Goal: Task Accomplishment & Management: Complete application form

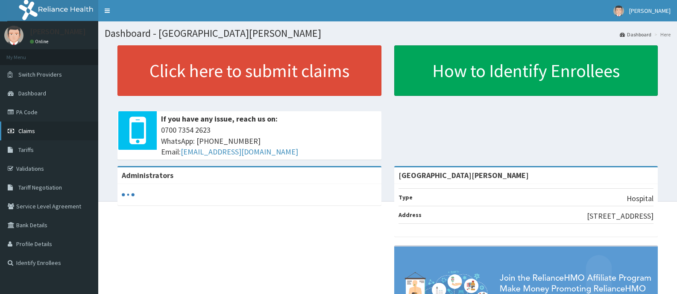
click at [28, 131] on span "Claims" at bounding box center [26, 131] width 17 height 8
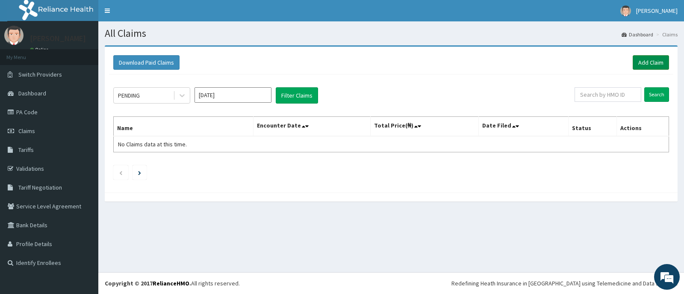
click at [648, 60] on link "Add Claim" at bounding box center [650, 62] width 36 height 15
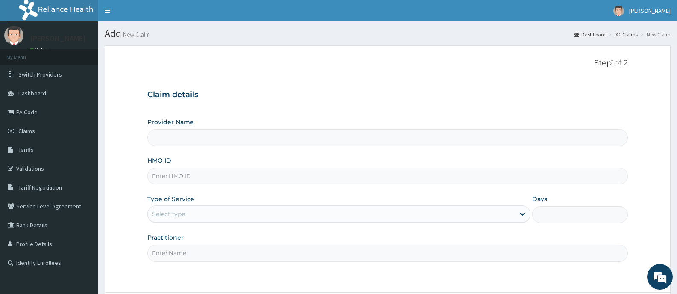
type input "Bee Hess Hospital"
click at [403, 173] on input "HMO ID" at bounding box center [387, 176] width 481 height 17
type input "TSM/10031/A"
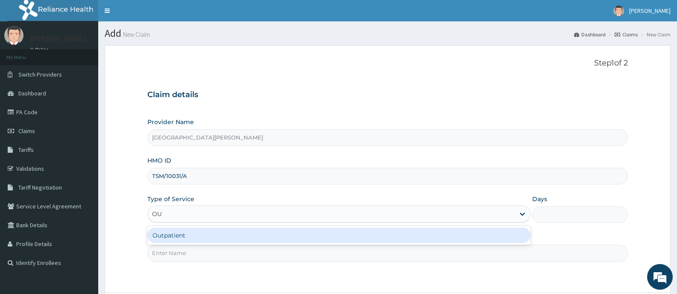
type input "OUT"
type input "1"
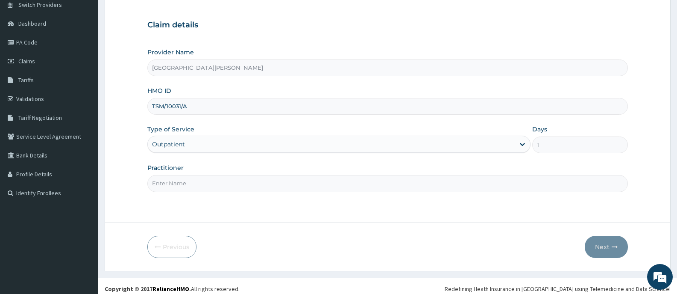
scroll to position [75, 0]
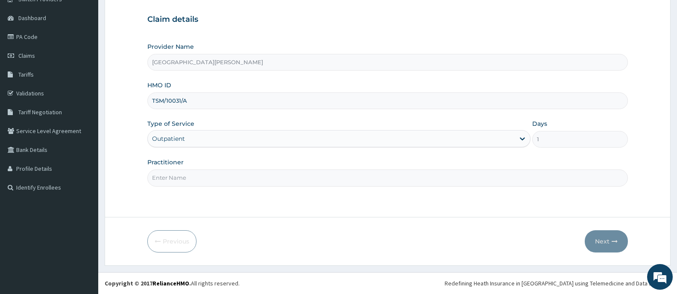
click at [282, 181] on input "Practitioner" at bounding box center [387, 177] width 481 height 17
type input "DR"
drag, startPoint x: 188, startPoint y: 101, endPoint x: 140, endPoint y: 101, distance: 48.7
click at [140, 101] on form "Step 1 of 2 Claim details Provider Name Bee Hess Hospital HMO ID TSM/10031/A Ty…" at bounding box center [388, 117] width 566 height 295
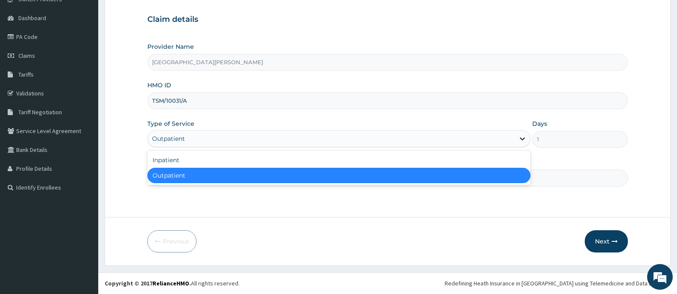
click at [517, 141] on div at bounding box center [522, 138] width 15 height 15
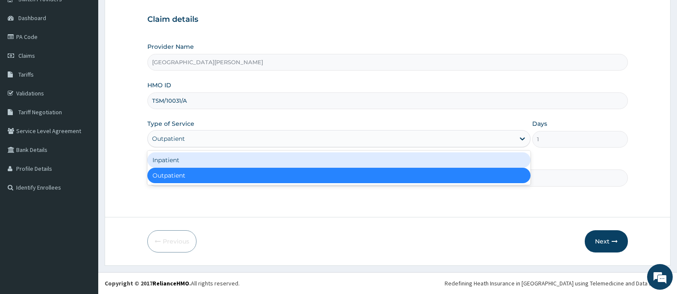
click at [189, 159] on div "Inpatient" at bounding box center [338, 159] width 383 height 15
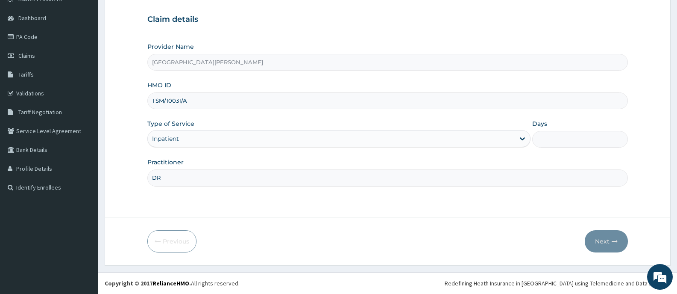
click at [545, 135] on input "Days" at bounding box center [580, 139] width 96 height 17
type input "2"
click at [356, 182] on input "DR" at bounding box center [387, 177] width 481 height 17
type input "DR SOBAYO"
click at [604, 240] on button "Next" at bounding box center [606, 241] width 43 height 22
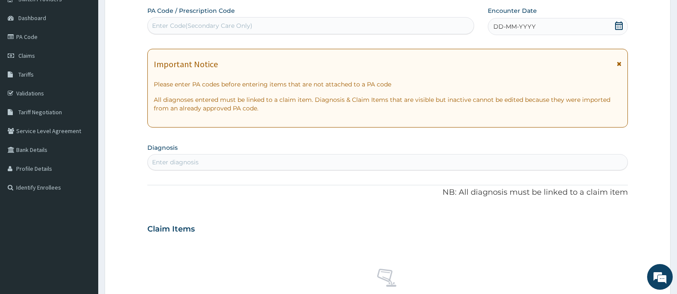
click at [370, 25] on div "Enter Code(Secondary Care Only)" at bounding box center [311, 26] width 326 height 14
type input "PA"
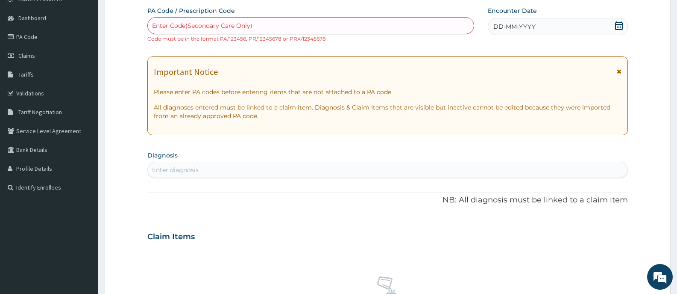
click at [368, 30] on div "Enter Code(Secondary Care Only)" at bounding box center [311, 26] width 326 height 14
type input "PA/BECB67"
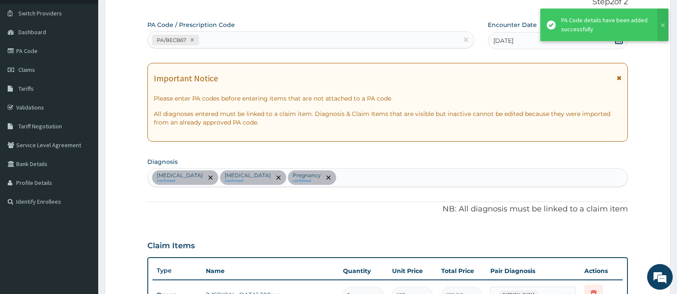
scroll to position [0, 0]
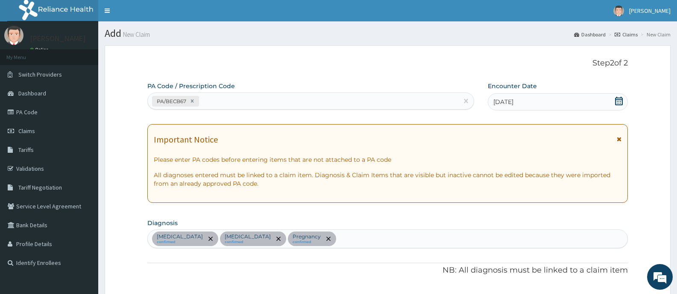
click at [319, 98] on div "PA/BECB67" at bounding box center [303, 101] width 311 height 14
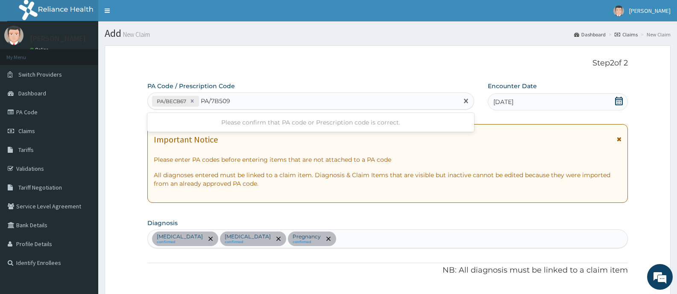
type input "PA/7B509A"
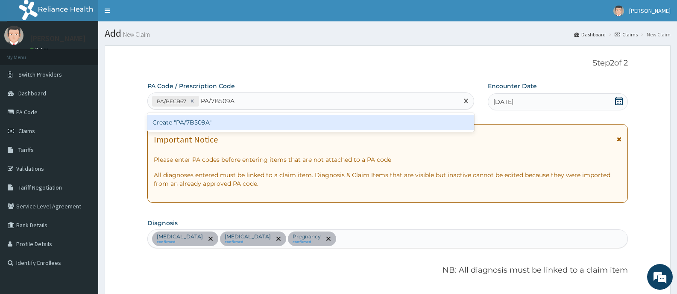
click at [318, 124] on div "Create "PA/7B509A"" at bounding box center [310, 122] width 327 height 15
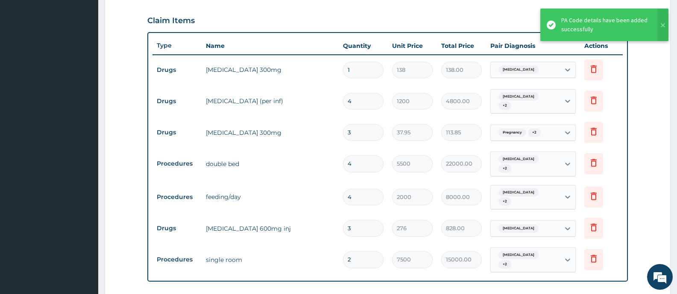
scroll to position [300, 0]
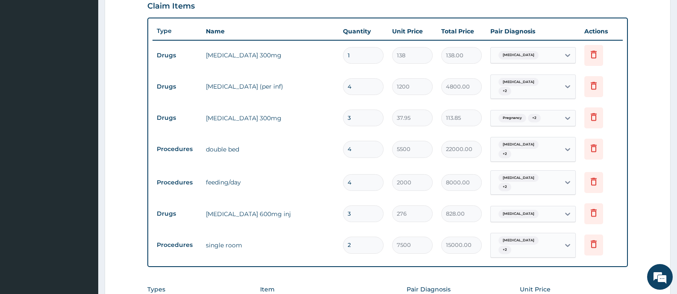
drag, startPoint x: 362, startPoint y: 55, endPoint x: 344, endPoint y: 55, distance: 17.9
click at [344, 55] on input "1" at bounding box center [363, 55] width 41 height 17
type input "2"
type input "276.00"
type input "2"
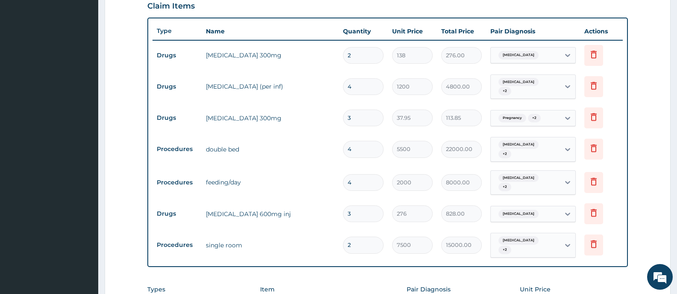
drag, startPoint x: 359, startPoint y: 88, endPoint x: 333, endPoint y: 91, distance: 26.7
click at [333, 91] on tr "Drugs dextrose 50% (per inf) 4 1200 4800.00 Sepsis + 2 Delete" at bounding box center [388, 86] width 471 height 33
type input "3"
type input "3600.00"
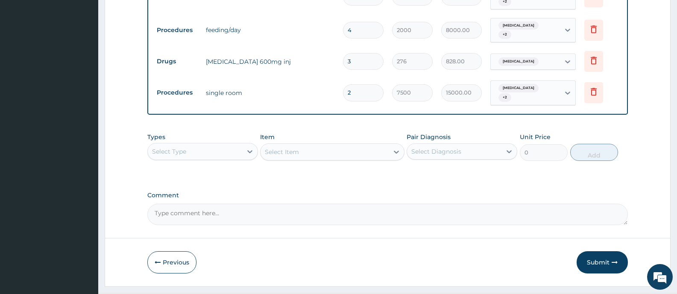
scroll to position [459, 0]
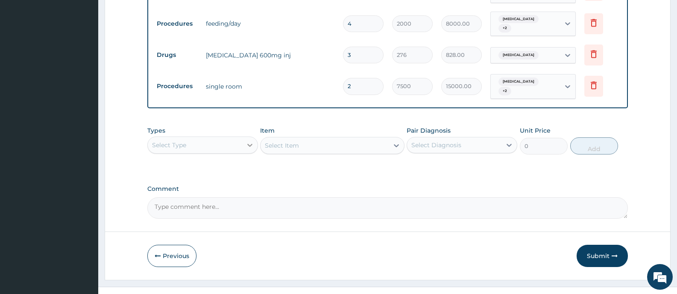
type input "3"
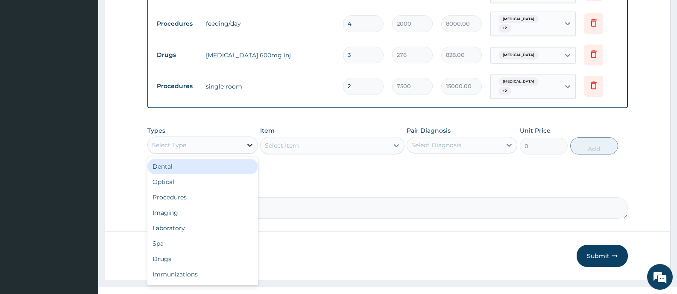
click at [249, 144] on icon at bounding box center [249, 145] width 5 height 3
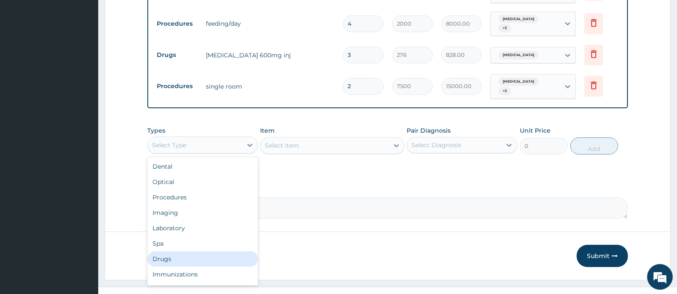
click at [170, 251] on div "Drugs" at bounding box center [202, 258] width 111 height 15
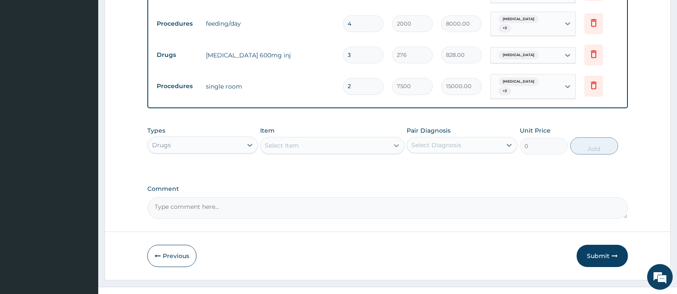
click at [396, 141] on icon at bounding box center [396, 145] width 9 height 9
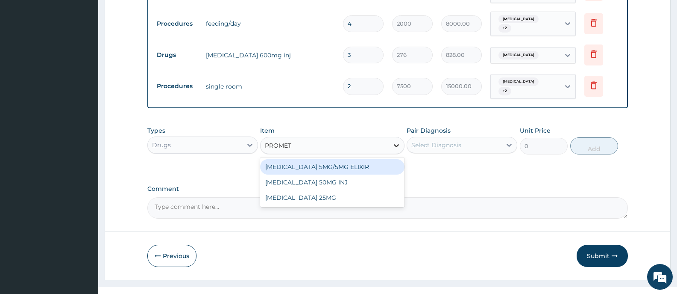
type input "PROMETH"
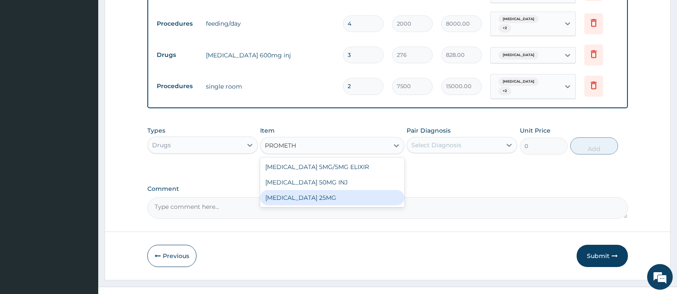
click at [347, 190] on div "PROMETHAZINE 25MG" at bounding box center [332, 197] width 144 height 15
type input "15.18"
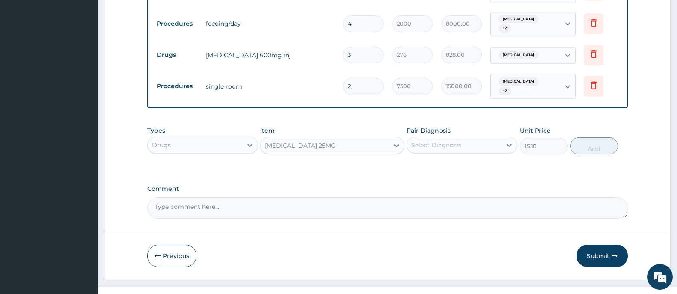
click at [485, 138] on div "Select Diagnosis" at bounding box center [454, 145] width 94 height 14
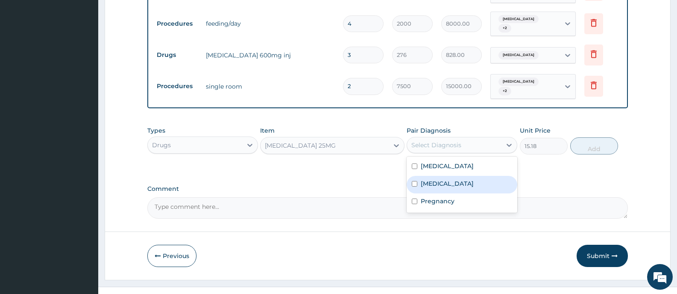
click at [455, 176] on div "Sepsis" at bounding box center [462, 185] width 111 height 18
checkbox input "true"
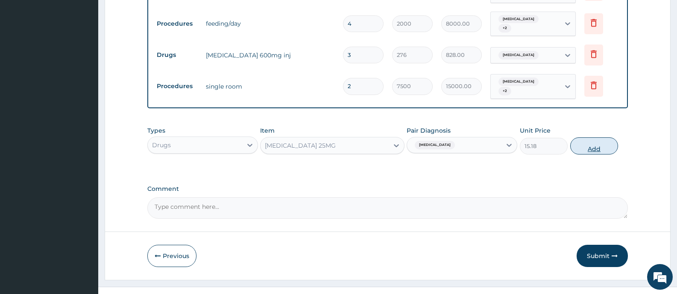
click at [585, 137] on button "Add" at bounding box center [594, 145] width 48 height 17
type input "0"
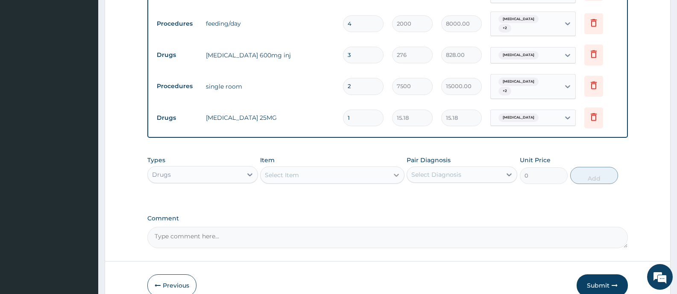
click at [395, 171] on icon at bounding box center [396, 175] width 9 height 9
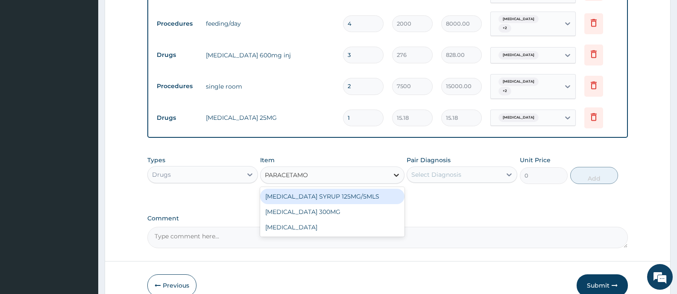
type input "PARACETAMOL"
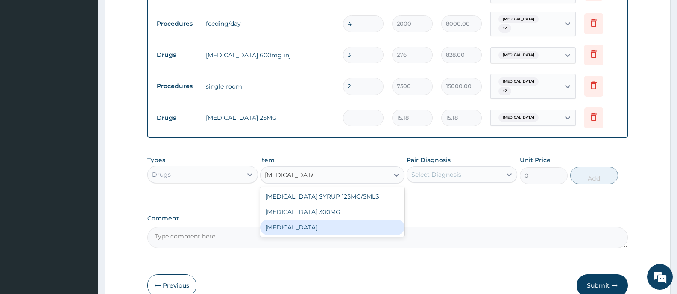
click at [333, 219] on div "PARACETAMOL" at bounding box center [332, 226] width 144 height 15
type input "15.18"
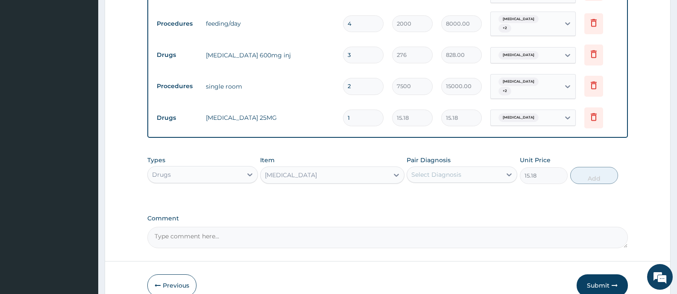
click at [498, 168] on div "Select Diagnosis" at bounding box center [454, 175] width 94 height 14
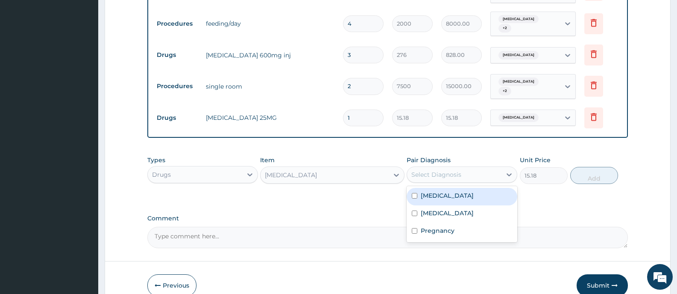
click at [456, 188] on div "Malaria" at bounding box center [462, 197] width 111 height 18
checkbox input "true"
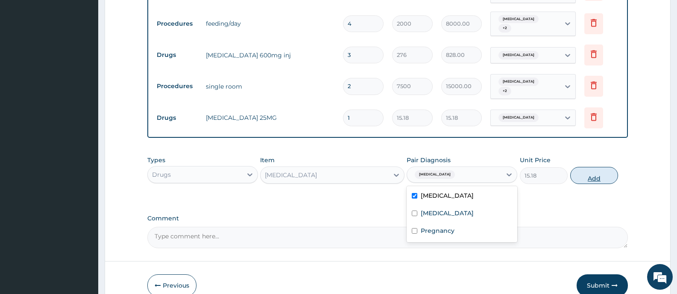
click at [606, 167] on button "Add" at bounding box center [594, 175] width 48 height 17
type input "0"
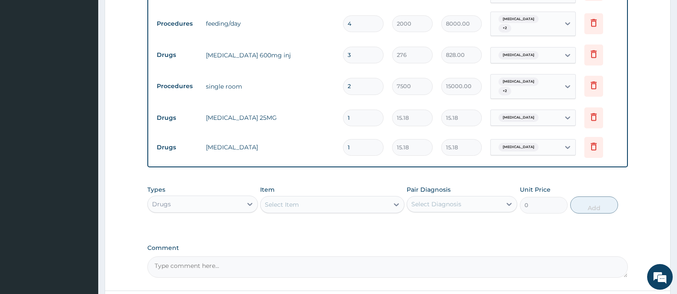
type input "18"
type input "273.24"
type input "18"
click at [392, 200] on icon at bounding box center [396, 204] width 9 height 9
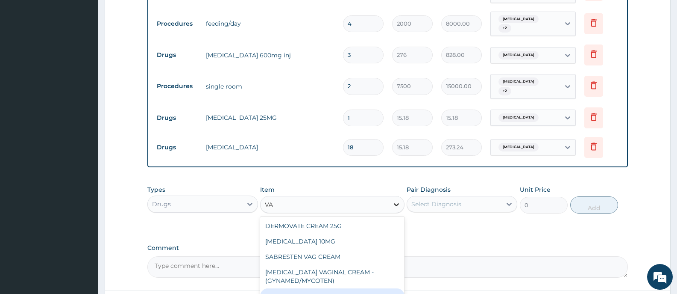
type input "V"
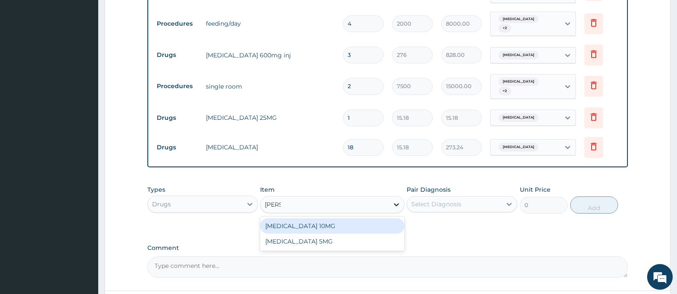
type input "DIAZE"
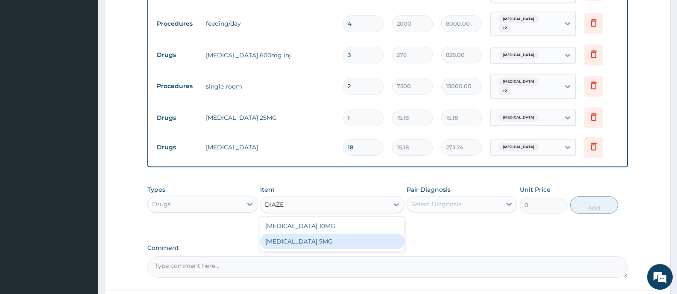
click at [319, 233] on div "DIAZEPAM 5MG" at bounding box center [332, 240] width 144 height 15
type input "37.95"
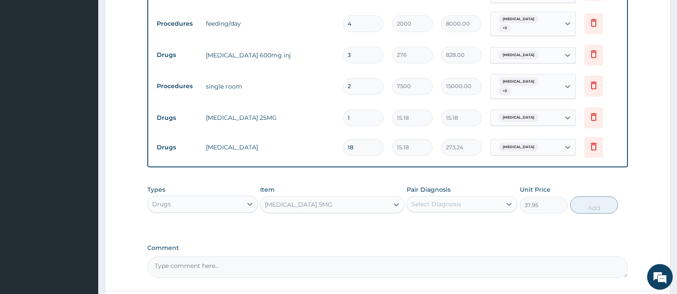
click at [491, 197] on div "Select Diagnosis" at bounding box center [454, 204] width 94 height 14
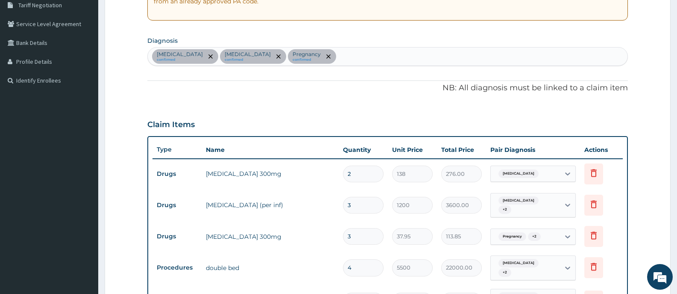
scroll to position [161, 0]
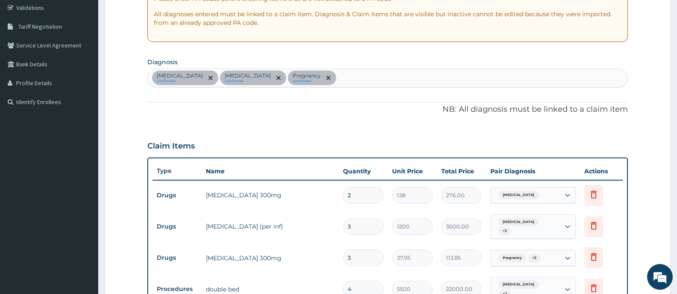
click at [331, 76] on div "Malaria confirmed Sepsis confirmed Pregnancy confirmed" at bounding box center [388, 78] width 480 height 18
type input "INSOMNIA"
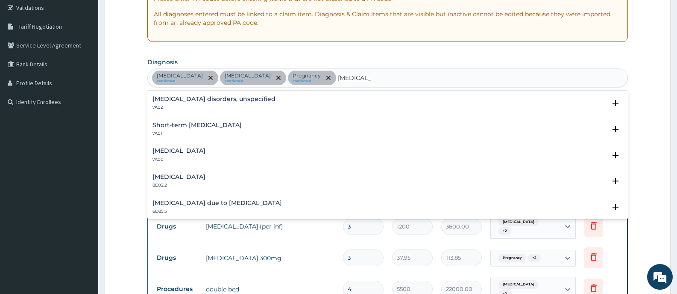
click at [199, 96] on h4 "Insomnia disorders, unspecified" at bounding box center [214, 99] width 123 height 6
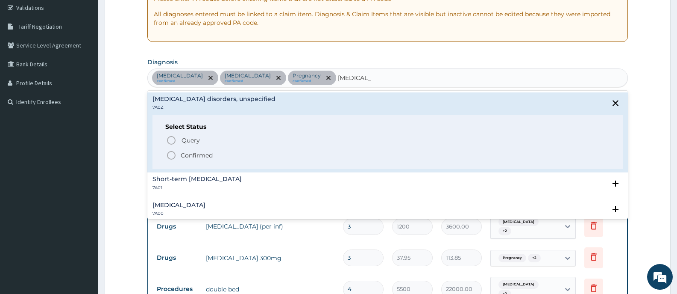
click at [206, 155] on p "Confirmed" at bounding box center [197, 155] width 32 height 9
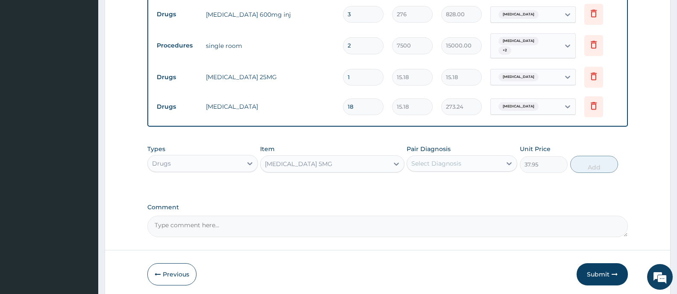
scroll to position [503, 0]
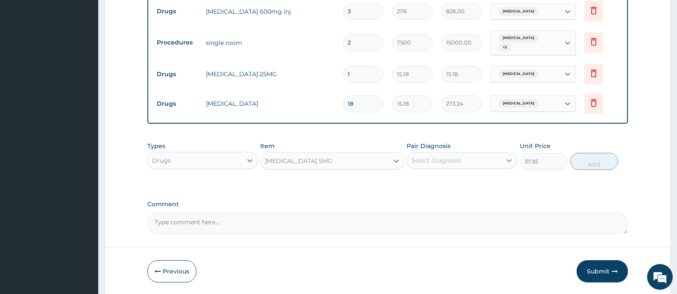
click at [509, 156] on icon at bounding box center [509, 160] width 9 height 9
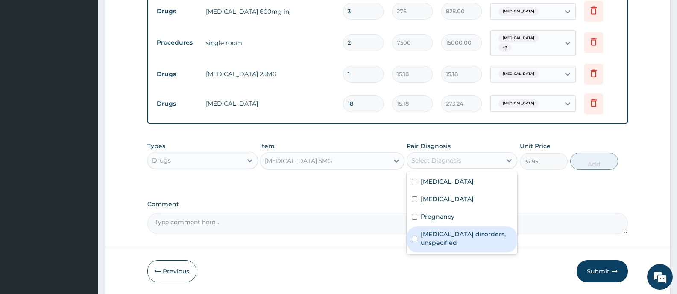
click at [464, 229] on label "Insomnia disorders, unspecified" at bounding box center [466, 237] width 91 height 17
checkbox input "true"
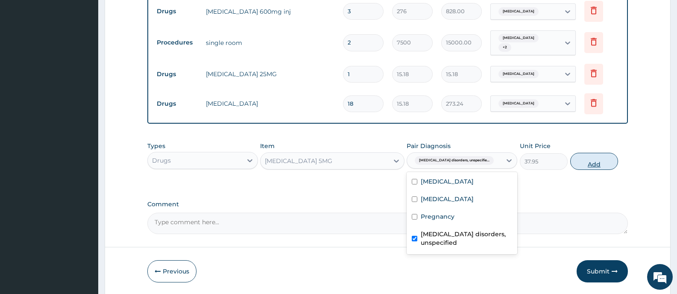
click at [594, 153] on button "Add" at bounding box center [594, 161] width 48 height 17
type input "0"
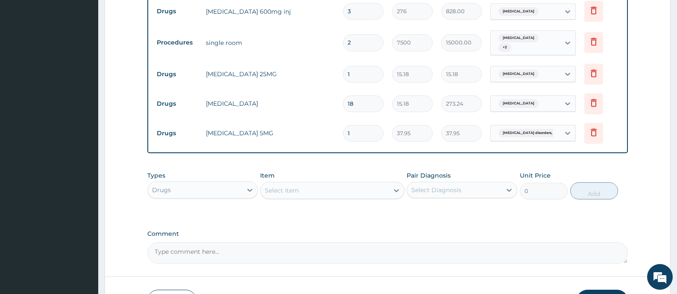
type input "0.00"
type input "3"
type input "113.85"
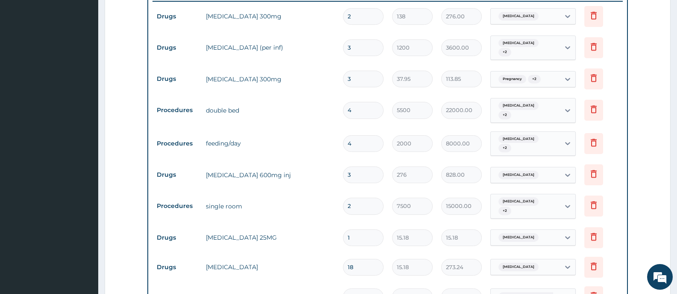
scroll to position [332, 0]
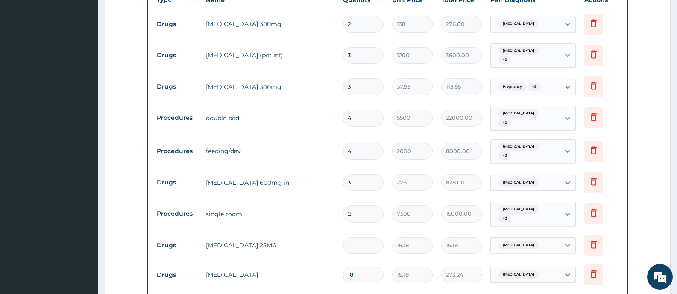
type input "3"
drag, startPoint x: 356, startPoint y: 55, endPoint x: 341, endPoint y: 57, distance: 14.2
click at [341, 57] on td "3" at bounding box center [363, 55] width 49 height 25
type input "4"
type input "4800.00"
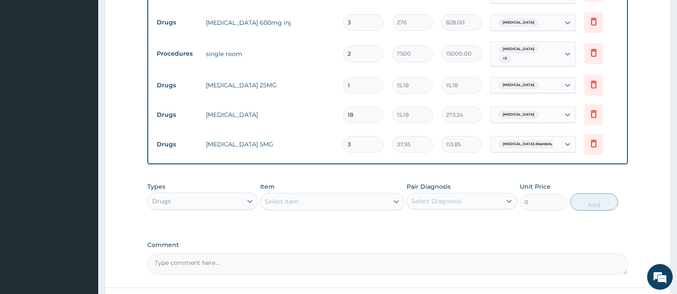
scroll to position [545, 0]
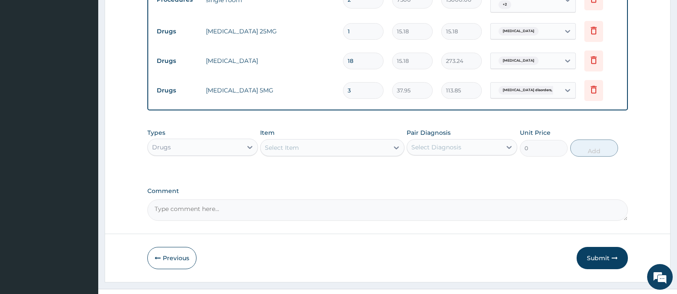
type input "4"
click at [326, 141] on div "Select Item" at bounding box center [325, 148] width 128 height 14
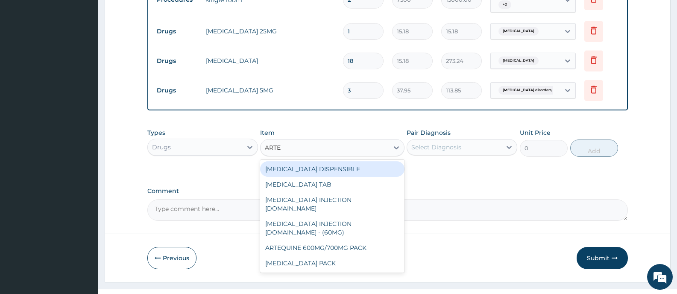
type input "ARTEM"
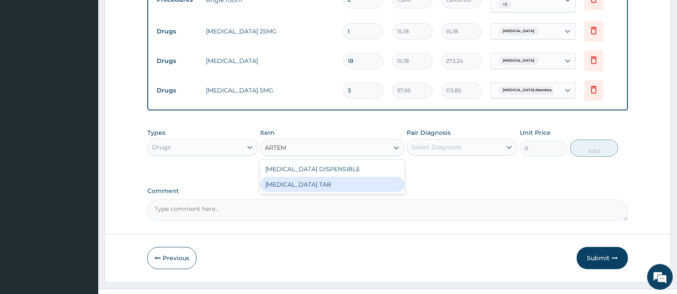
click at [321, 176] on div "COARTEM TAB" at bounding box center [332, 183] width 144 height 15
type input "1035"
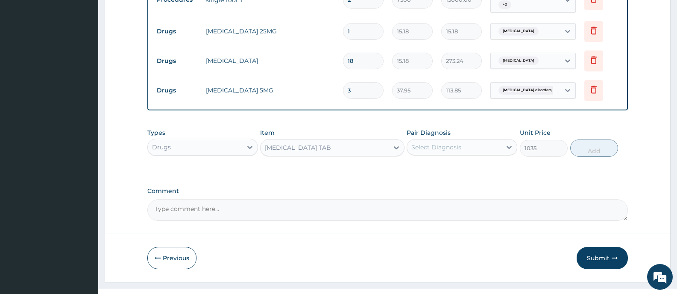
click at [499, 140] on div "Select Diagnosis" at bounding box center [454, 147] width 94 height 14
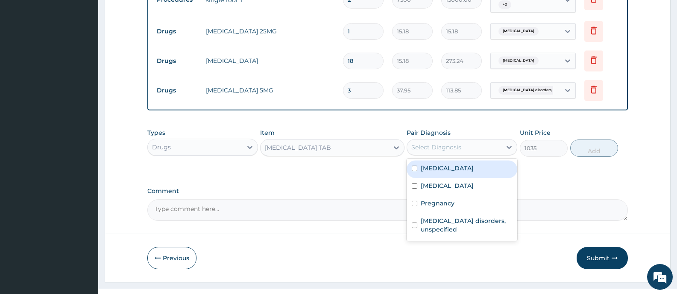
click at [438, 164] on label "Malaria" at bounding box center [447, 168] width 53 height 9
checkbox input "true"
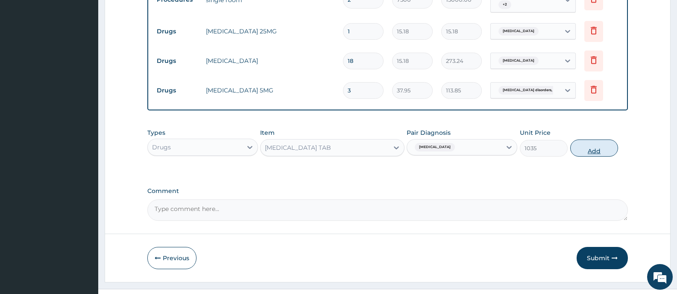
click at [592, 139] on button "Add" at bounding box center [594, 147] width 48 height 17
type input "0"
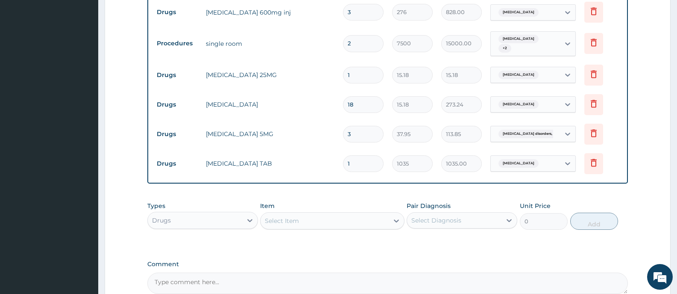
scroll to position [577, 0]
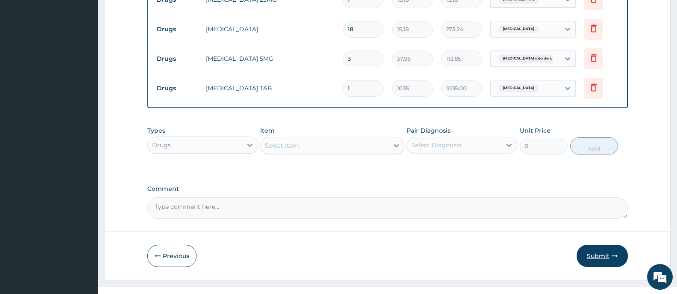
click at [597, 244] on button "Submit" at bounding box center [602, 255] width 51 height 22
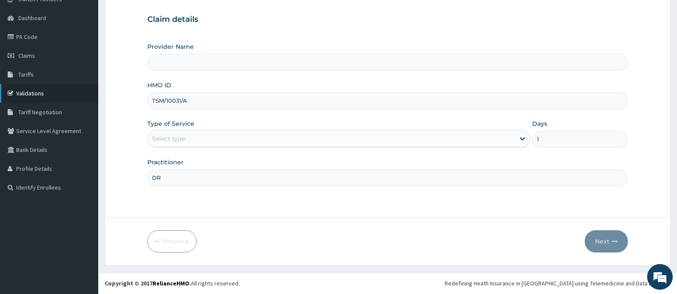
type input "Bee Hess Hospital"
click at [36, 37] on link "PA Code" at bounding box center [49, 36] width 98 height 19
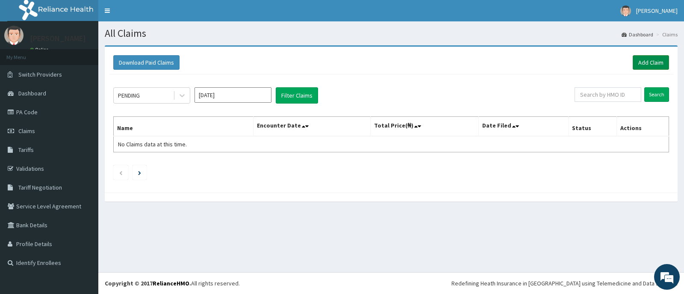
click at [658, 58] on link "Add Claim" at bounding box center [650, 62] width 36 height 15
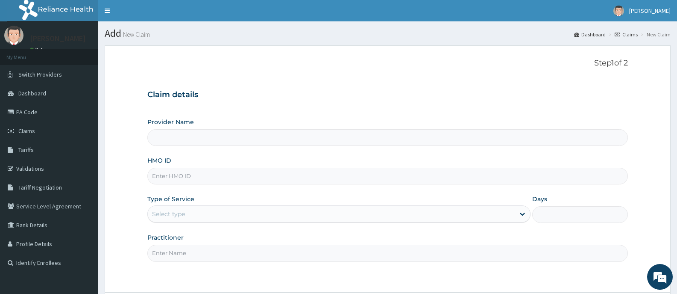
type input "[GEOGRAPHIC_DATA][PERSON_NAME]"
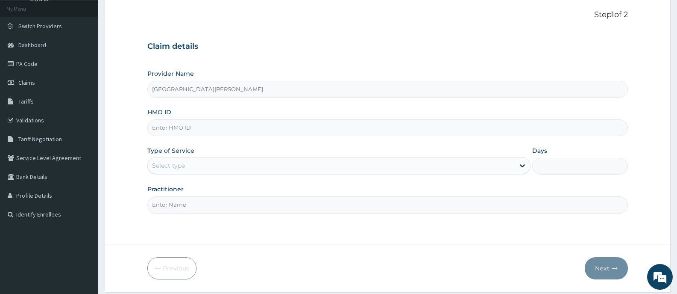
scroll to position [75, 0]
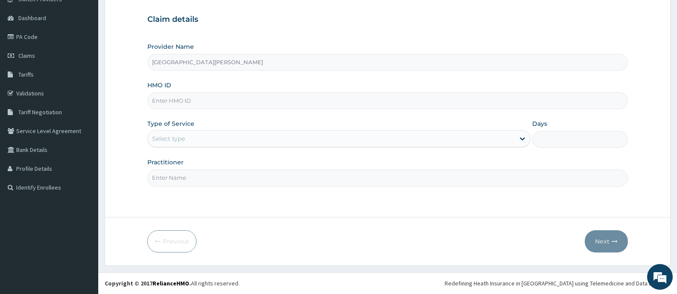
click at [397, 100] on input "HMO ID" at bounding box center [387, 100] width 481 height 17
type input "SVE/10075/A"
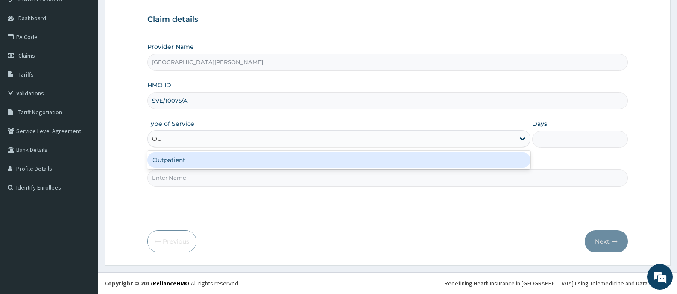
type input "OUT"
type input "1"
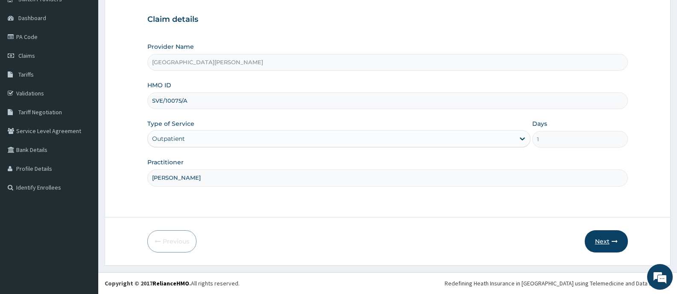
type input "DR ADENUGA"
click at [614, 240] on icon "button" at bounding box center [615, 241] width 6 height 6
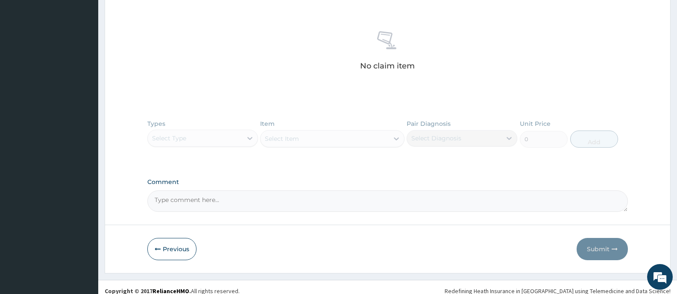
scroll to position [320, 0]
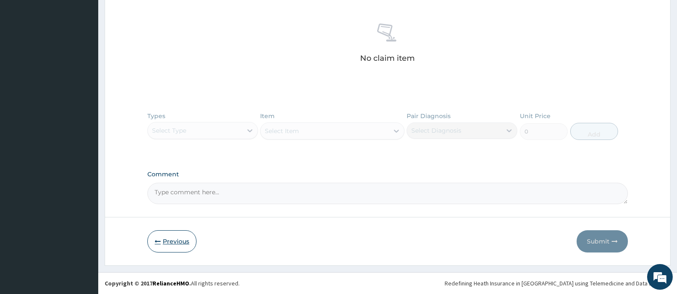
click at [168, 237] on button "Previous" at bounding box center [171, 241] width 49 height 22
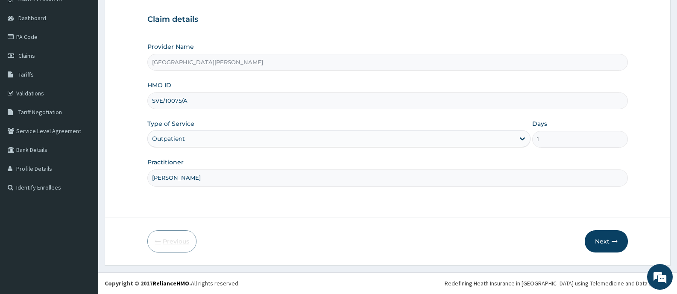
scroll to position [75, 0]
click at [519, 138] on icon at bounding box center [522, 138] width 9 height 9
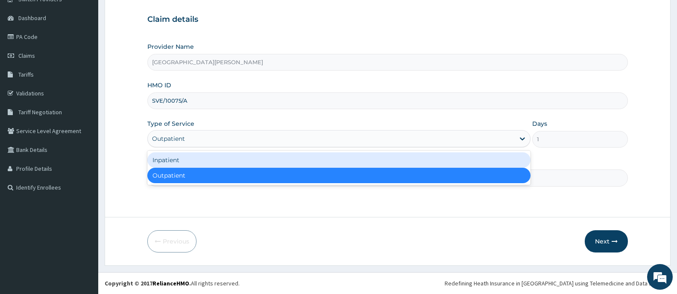
click at [162, 158] on div "Inpatient" at bounding box center [338, 159] width 383 height 15
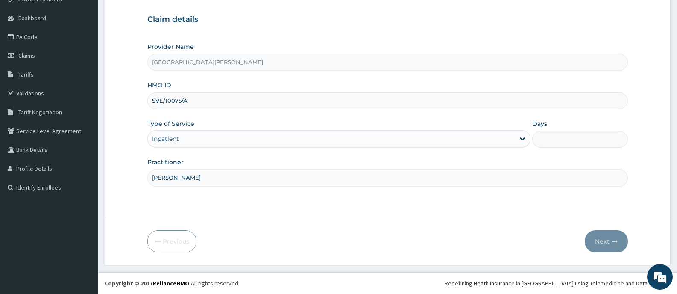
click at [563, 137] on input "Days" at bounding box center [580, 139] width 96 height 17
type input "2"
click at [605, 241] on button "Next" at bounding box center [606, 241] width 43 height 22
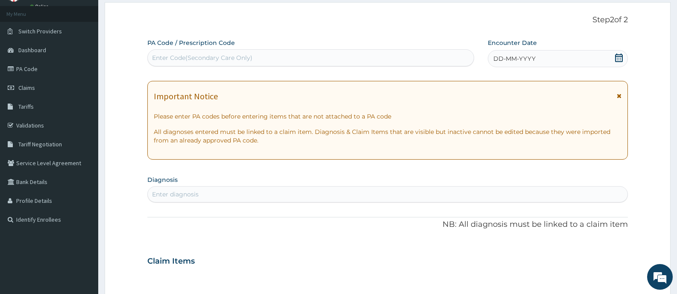
scroll to position [0, 0]
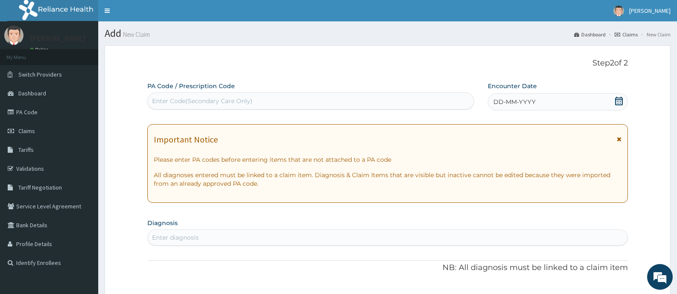
click at [328, 101] on div "Enter Code(Secondary Care Only)" at bounding box center [311, 101] width 326 height 14
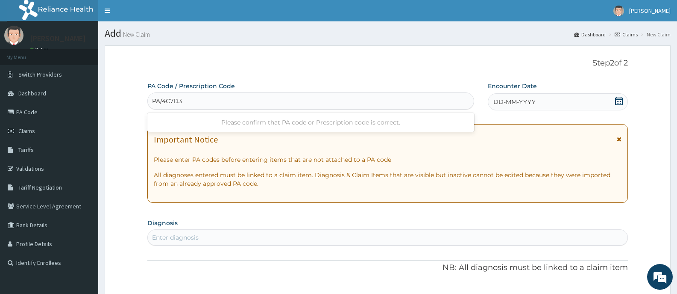
type input "PA/4C7D34"
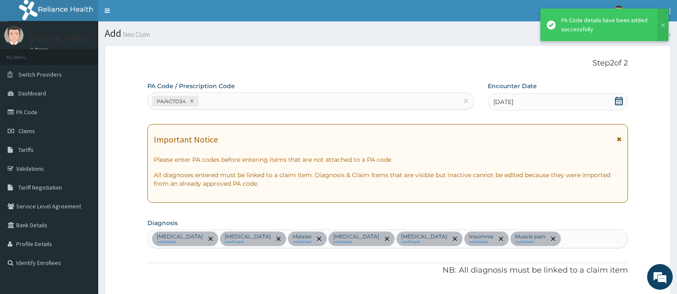
click at [305, 103] on div "PA/4C7D34" at bounding box center [303, 101] width 311 height 14
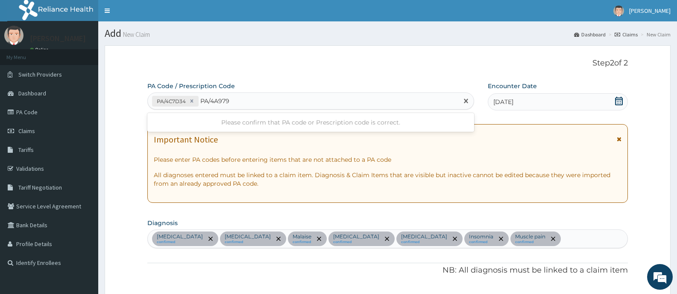
type input "PA/4A9796"
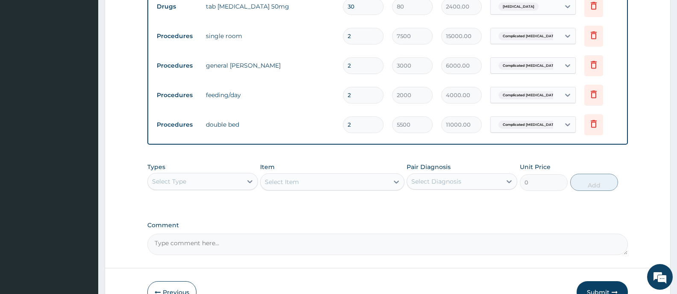
scroll to position [798, 0]
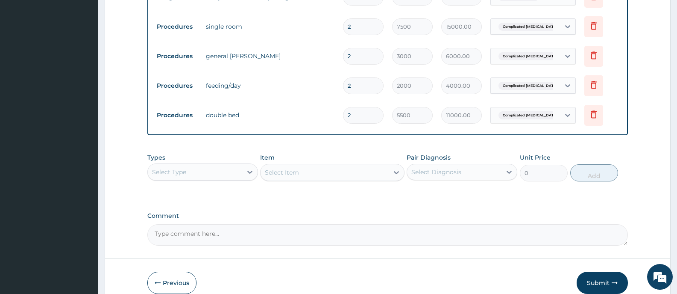
click at [241, 165] on div "Select Type" at bounding box center [195, 172] width 94 height 14
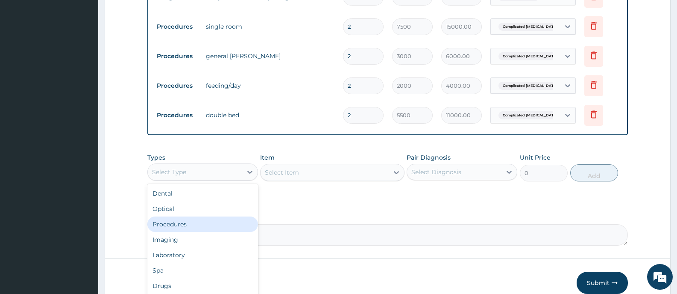
click at [162, 216] on div "Procedures" at bounding box center [202, 223] width 111 height 15
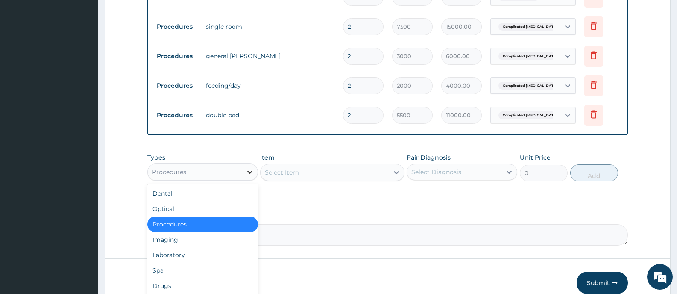
click at [248, 171] on icon at bounding box center [249, 172] width 5 height 3
click at [183, 247] on div "Laboratory" at bounding box center [202, 254] width 111 height 15
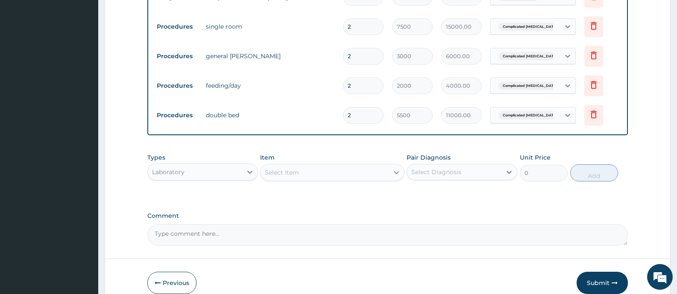
click at [392, 168] on icon at bounding box center [396, 172] width 9 height 9
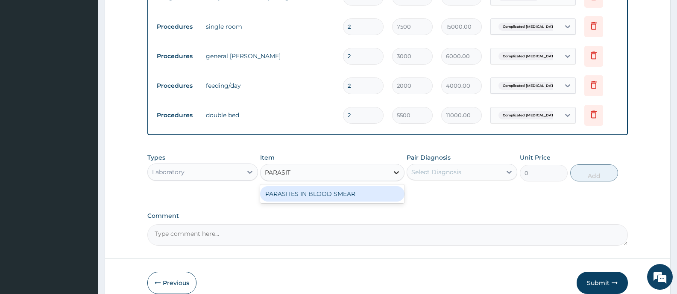
type input "PARASITE"
click at [368, 186] on div "PARASITES IN BLOOD SMEAR" at bounding box center [332, 193] width 144 height 15
type input "1100"
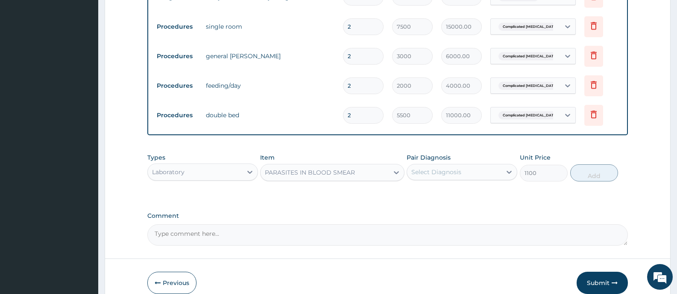
click at [467, 165] on div "Select Diagnosis" at bounding box center [454, 172] width 94 height 14
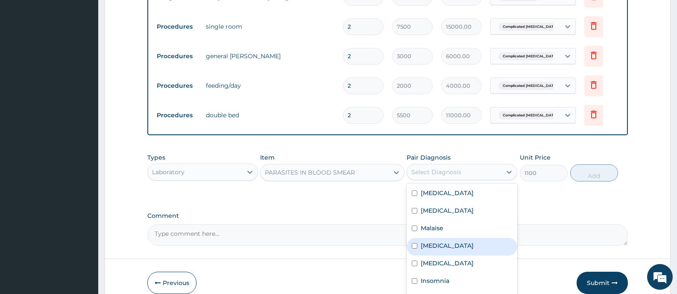
scroll to position [15, 0]
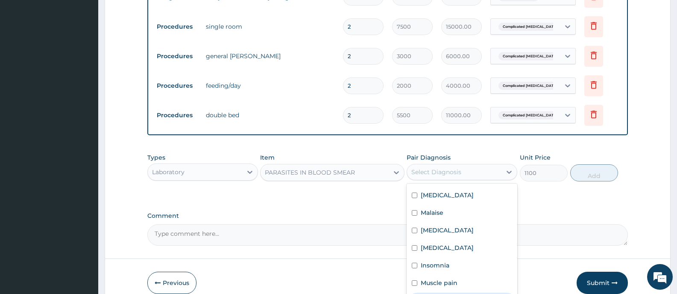
checkbox input "true"
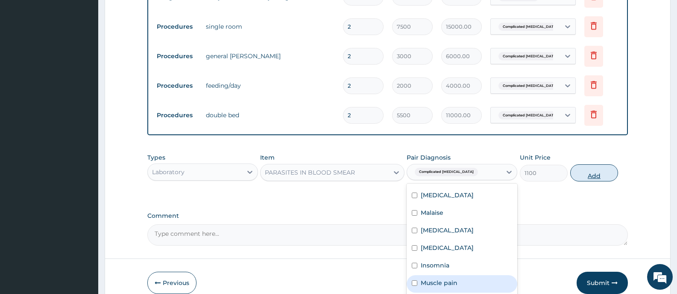
click at [593, 167] on button "Add" at bounding box center [594, 172] width 48 height 17
type input "0"
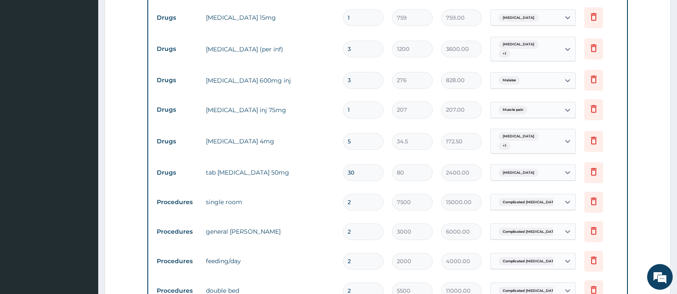
scroll to position [773, 0]
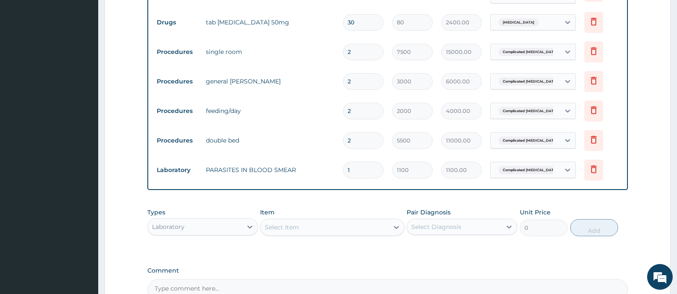
click at [238, 220] on div "Laboratory" at bounding box center [195, 227] width 94 height 14
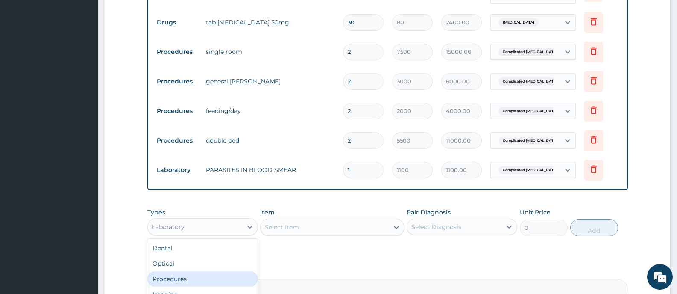
click at [171, 271] on div "Procedures" at bounding box center [202, 278] width 111 height 15
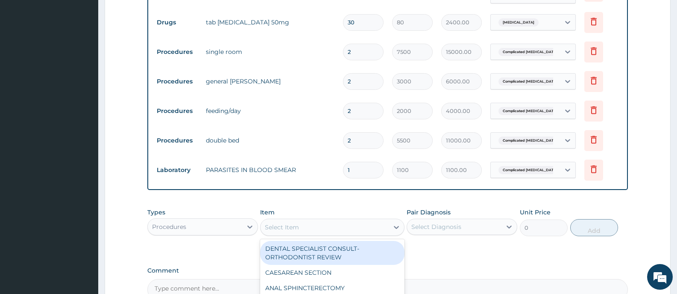
click at [397, 223] on icon at bounding box center [396, 227] width 9 height 9
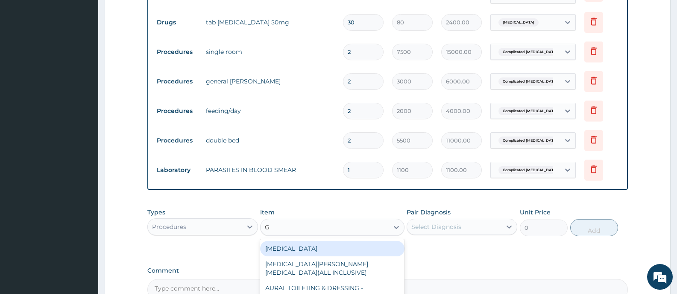
type input "GP"
click at [385, 242] on div "GP INITIAL CONSULTATION" at bounding box center [332, 248] width 144 height 15
type input "2000"
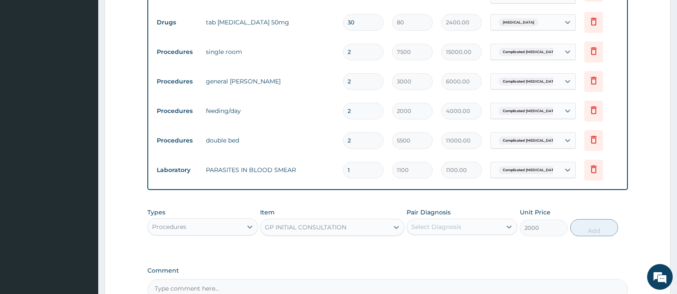
click at [486, 220] on div "Select Diagnosis" at bounding box center [454, 227] width 94 height 14
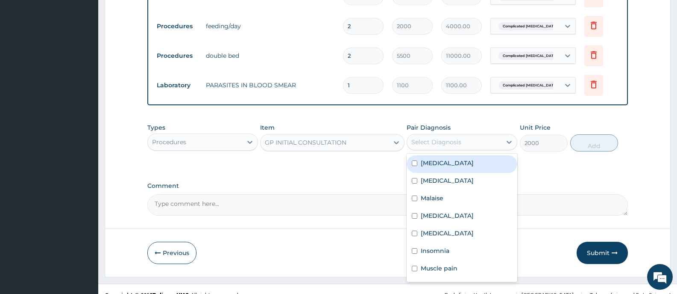
scroll to position [859, 0]
click at [441, 154] on div "Sepsis" at bounding box center [462, 163] width 111 height 18
checkbox input "true"
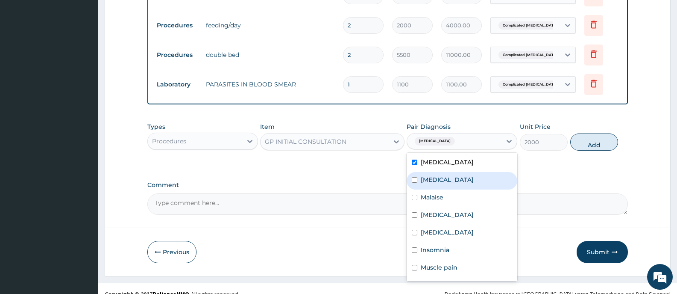
click at [438, 175] on label "Respiratory tract infection" at bounding box center [447, 179] width 53 height 9
checkbox input "true"
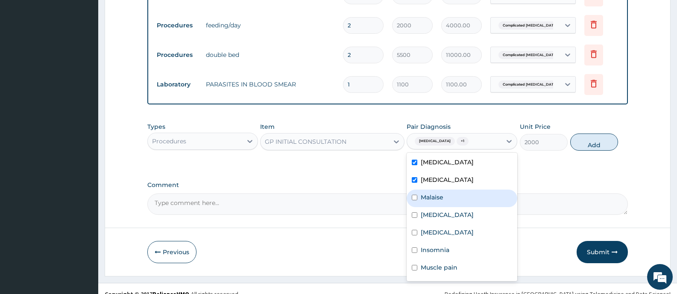
click at [435, 193] on label "Malaise" at bounding box center [432, 197] width 23 height 9
checkbox input "true"
click at [437, 210] on label "Atopic dermatitis" at bounding box center [447, 214] width 53 height 9
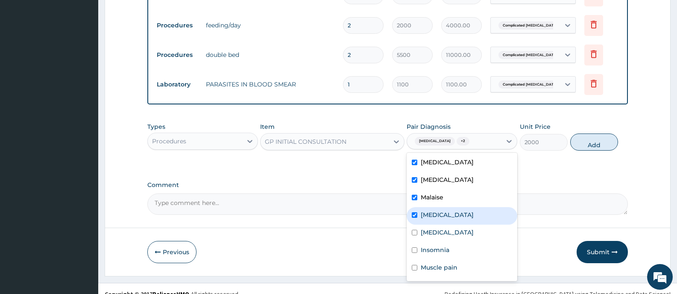
checkbox input "true"
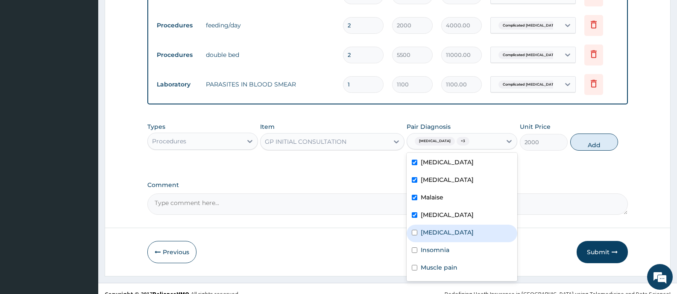
click at [438, 228] on label "Essential hypertension" at bounding box center [447, 232] width 53 height 9
checkbox input "true"
click at [438, 245] on label "Insomnia" at bounding box center [435, 249] width 29 height 9
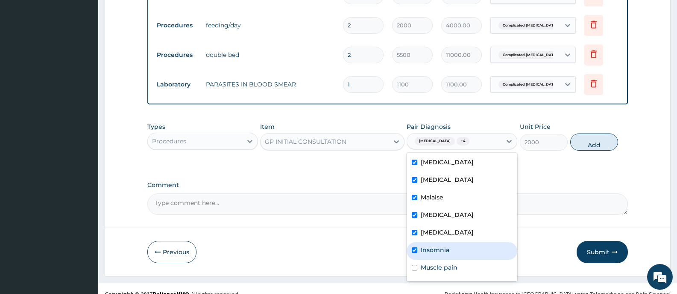
checkbox input "true"
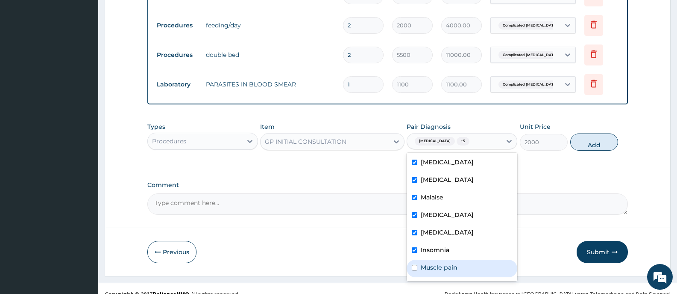
click at [438, 263] on label "Muscle pain" at bounding box center [439, 267] width 37 height 9
checkbox input "true"
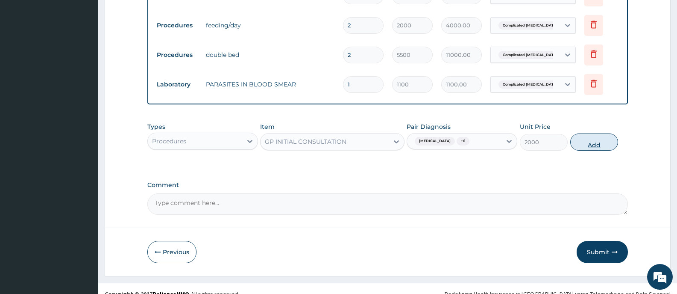
click at [586, 133] on button "Add" at bounding box center [594, 141] width 48 height 17
type input "0"
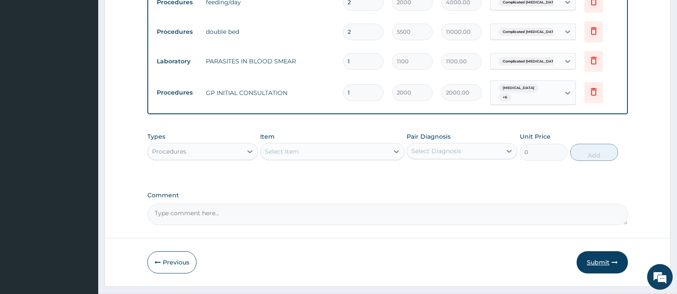
scroll to position [888, 0]
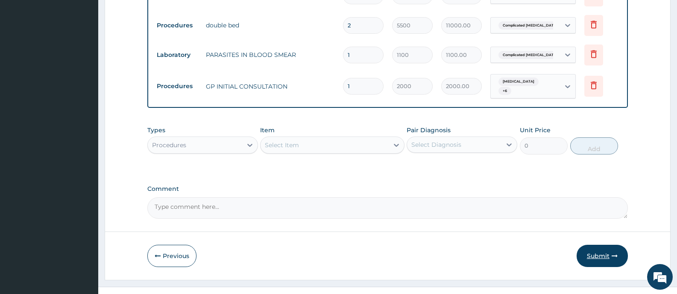
click at [598, 244] on button "Submit" at bounding box center [602, 255] width 51 height 22
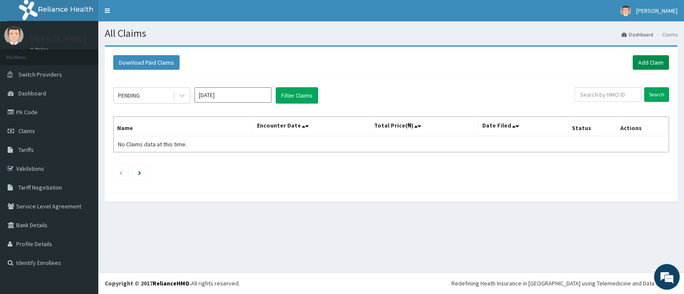
click at [649, 59] on link "Add Claim" at bounding box center [650, 62] width 36 height 15
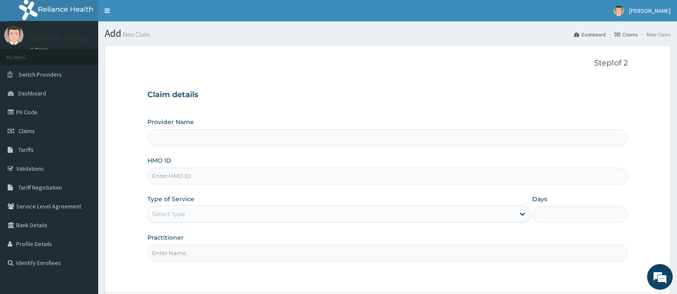
click at [285, 171] on input "HMO ID" at bounding box center [387, 176] width 481 height 17
type input "Bee Hess Hospital"
type input "CED/10003/A"
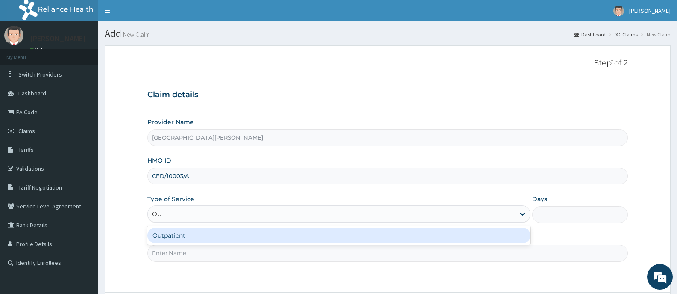
type input "OUT"
type input "1"
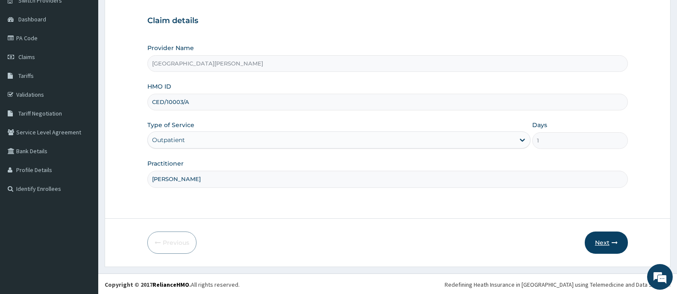
scroll to position [75, 0]
type input "DR SOBAYO"
click at [608, 239] on button "Next" at bounding box center [606, 241] width 43 height 22
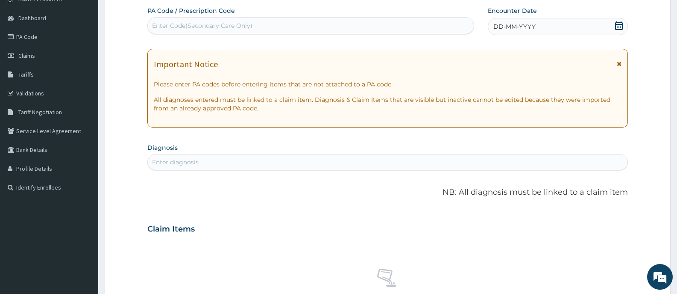
click at [618, 27] on icon at bounding box center [619, 25] width 9 height 9
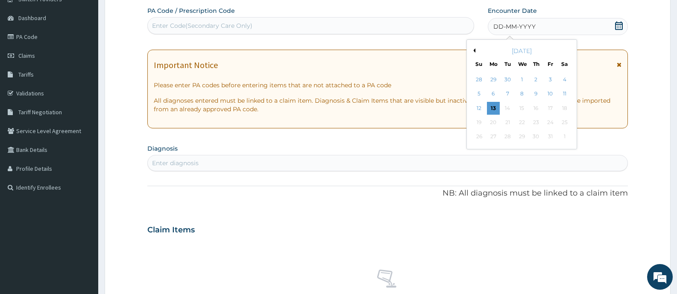
click at [473, 50] on button "Previous Month" at bounding box center [473, 50] width 4 height 4
click at [521, 106] on div "13" at bounding box center [522, 108] width 13 height 13
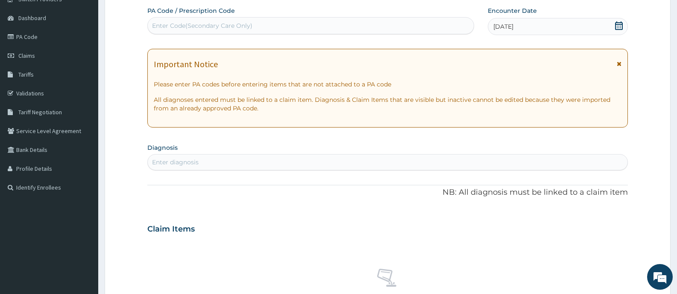
click at [366, 158] on div "Enter diagnosis" at bounding box center [388, 162] width 480 height 14
type input "FALCIPARUM"
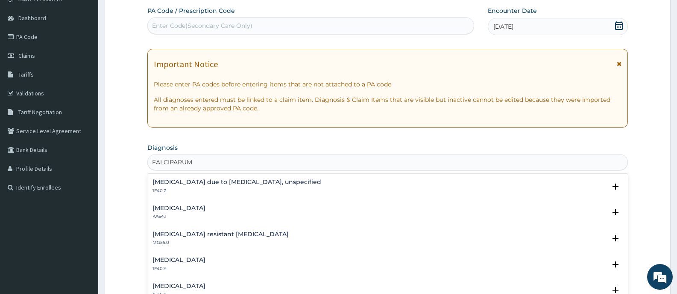
click at [188, 179] on h4 "Malaria due to Plasmodium falciparum, unspecified" at bounding box center [237, 182] width 169 height 6
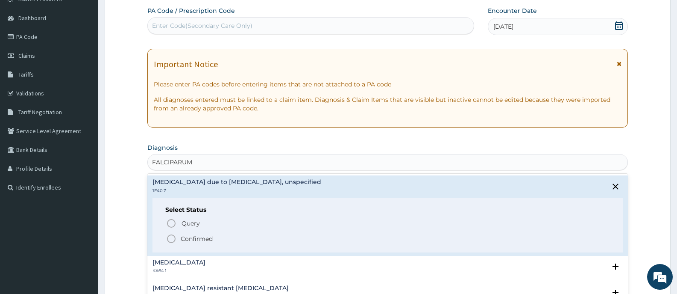
click at [203, 233] on span "Confirmed" at bounding box center [388, 238] width 444 height 10
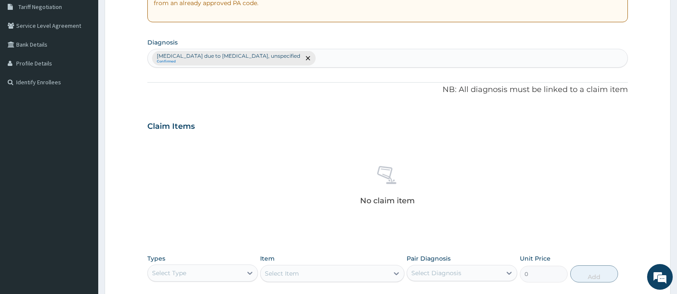
scroll to position [323, 0]
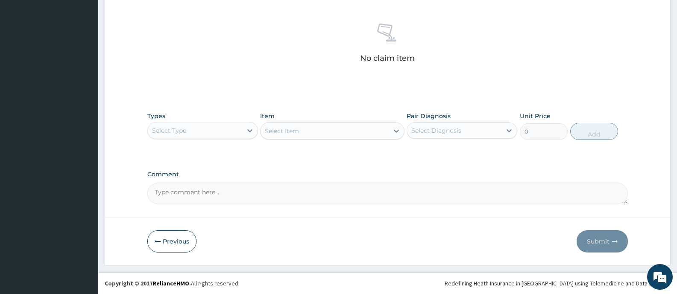
click at [242, 131] on div "Select Type" at bounding box center [195, 131] width 94 height 14
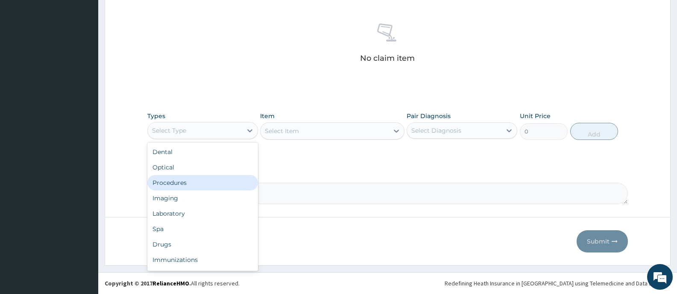
click at [188, 178] on div "Procedures" at bounding box center [202, 182] width 111 height 15
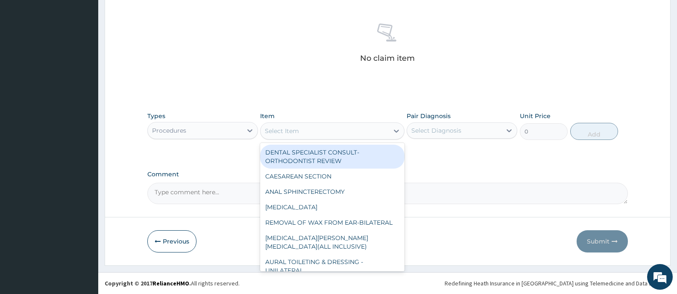
click at [395, 129] on icon at bounding box center [396, 130] width 9 height 9
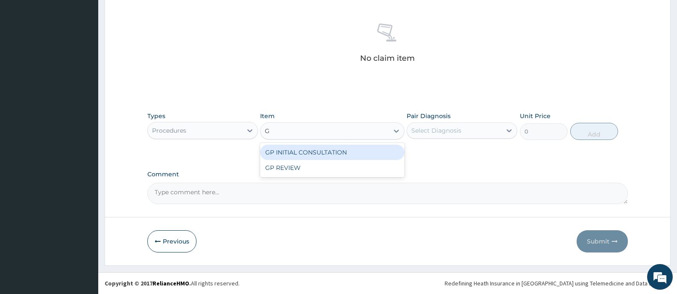
type input "GP"
click at [387, 151] on div "GP INITIAL CONSULTATION" at bounding box center [332, 151] width 144 height 15
type input "2000"
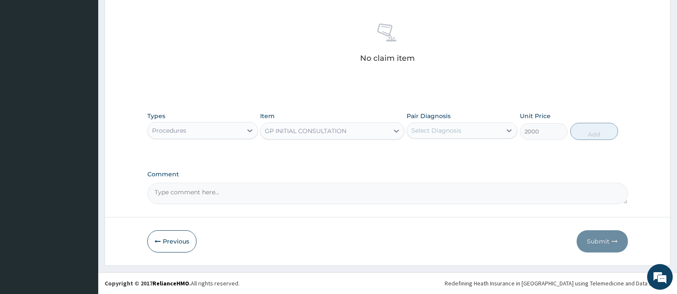
click at [438, 128] on div "Select Diagnosis" at bounding box center [437, 130] width 50 height 9
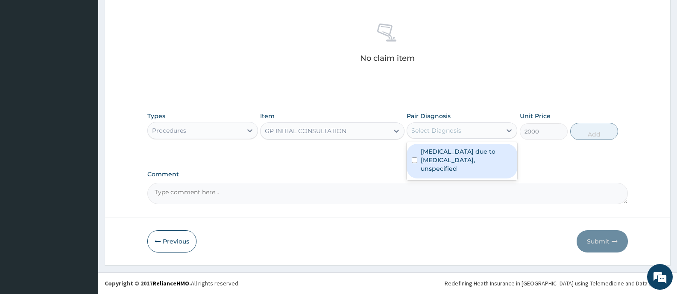
click at [450, 156] on label "Malaria due to Plasmodium falciparum, unspecified" at bounding box center [466, 160] width 91 height 26
checkbox input "true"
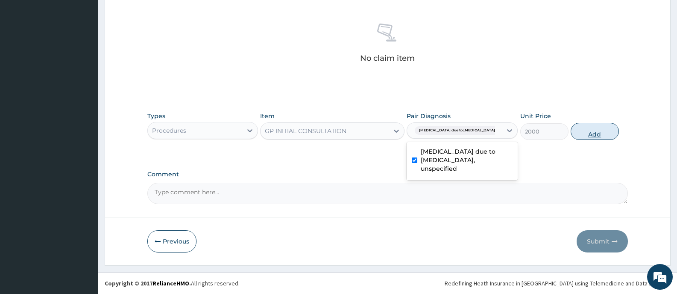
click at [608, 134] on button "Add" at bounding box center [595, 131] width 48 height 17
type input "0"
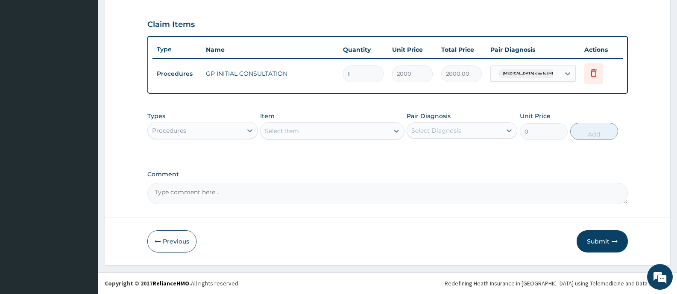
scroll to position [282, 0]
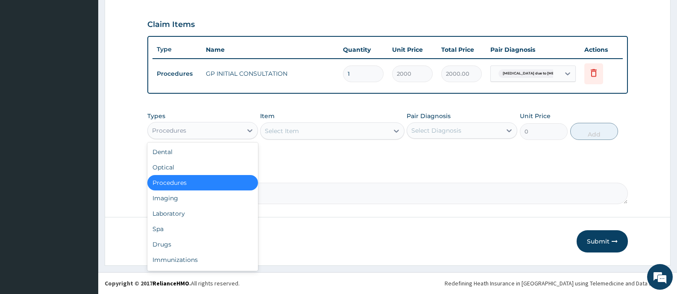
click at [227, 133] on div "Procedures" at bounding box center [195, 131] width 94 height 14
click at [166, 248] on div "Drugs" at bounding box center [202, 243] width 111 height 15
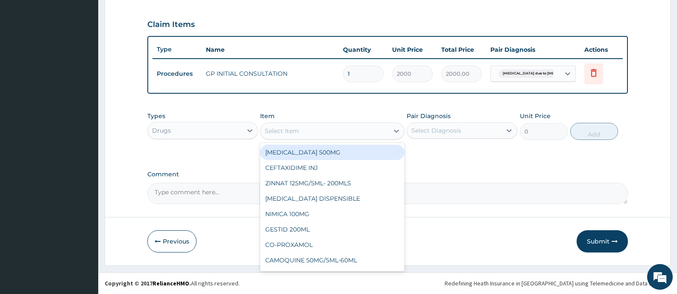
click at [396, 132] on icon at bounding box center [396, 130] width 9 height 9
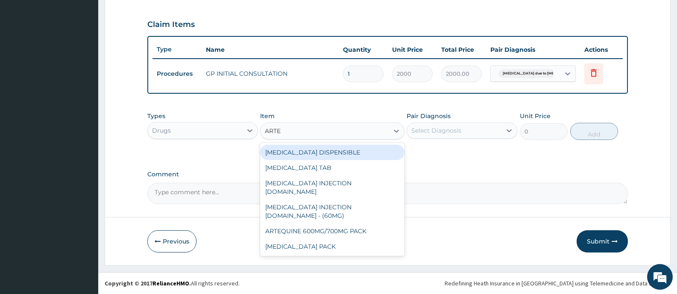
type input "ARTEM"
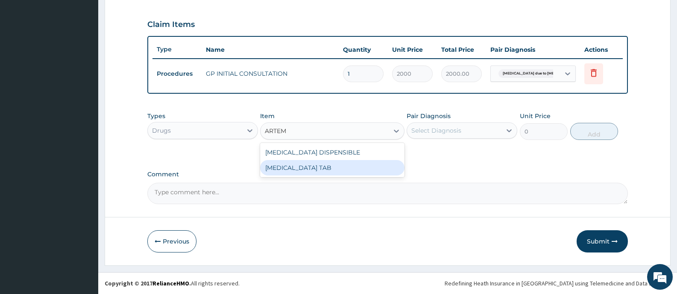
click at [325, 166] on div "COARTEM TAB" at bounding box center [332, 167] width 144 height 15
type input "1035"
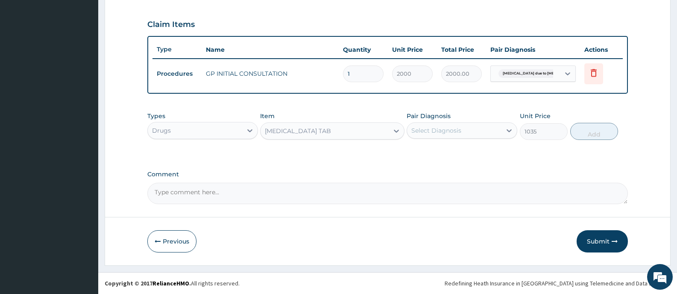
click at [459, 131] on div "Select Diagnosis" at bounding box center [437, 130] width 50 height 9
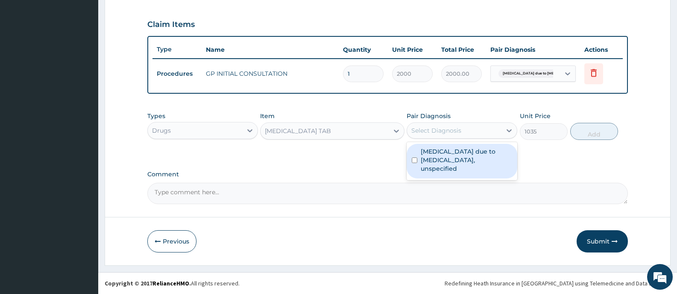
click at [457, 154] on label "Malaria due to Plasmodium falciparum, unspecified" at bounding box center [466, 160] width 91 height 26
checkbox input "true"
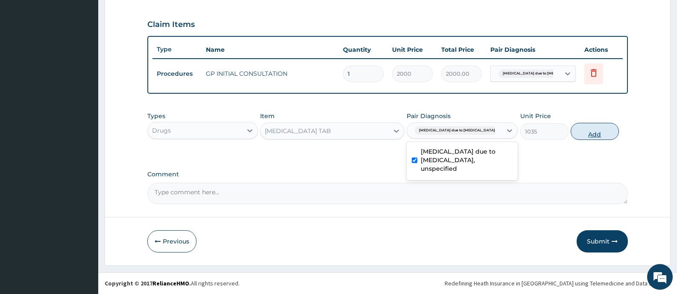
click at [589, 131] on button "Add" at bounding box center [595, 131] width 48 height 17
type input "0"
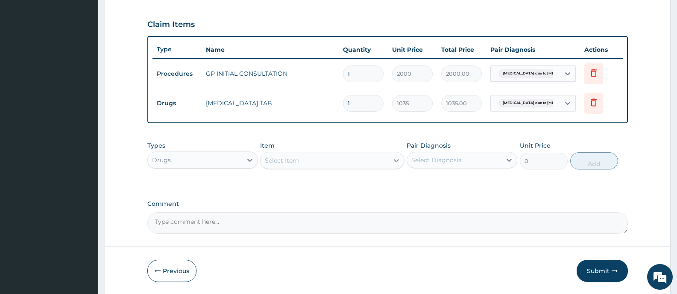
click at [394, 156] on icon at bounding box center [396, 160] width 9 height 9
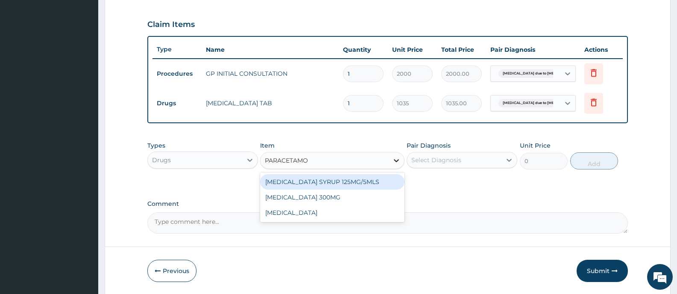
type input "PARACETAMOL"
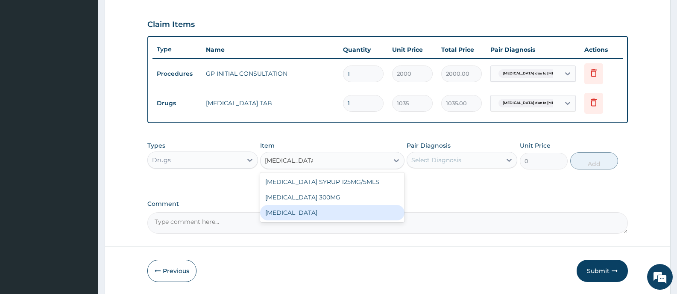
click at [317, 212] on div "PARACETAMOL" at bounding box center [332, 212] width 144 height 15
type input "15.18"
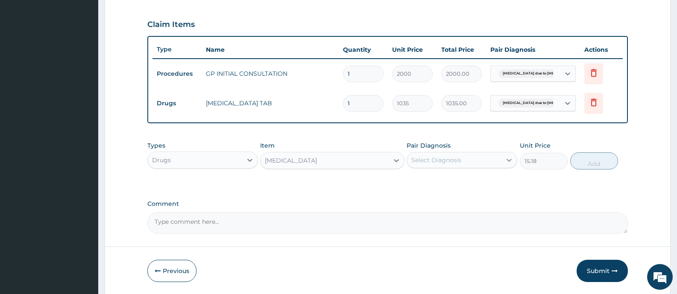
click at [509, 159] on icon at bounding box center [509, 160] width 9 height 9
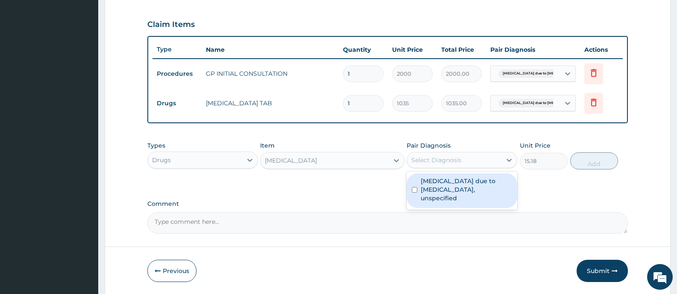
click at [464, 183] on label "Malaria due to Plasmodium falciparum, unspecified" at bounding box center [466, 189] width 91 height 26
checkbox input "true"
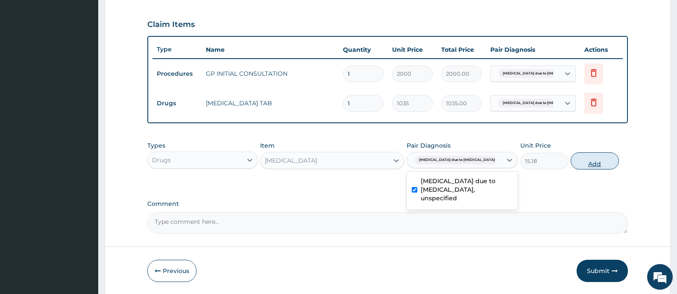
click at [602, 157] on button "Add" at bounding box center [595, 160] width 48 height 17
type input "0"
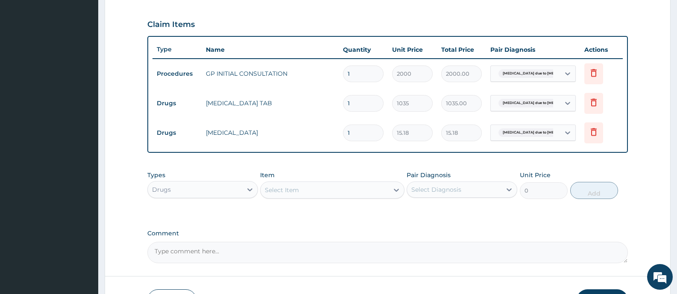
type input "18"
type input "273.24"
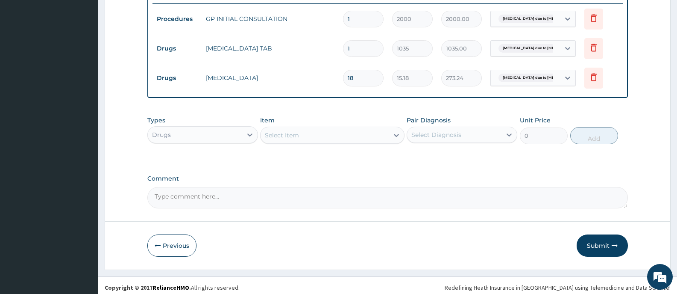
scroll to position [341, 0]
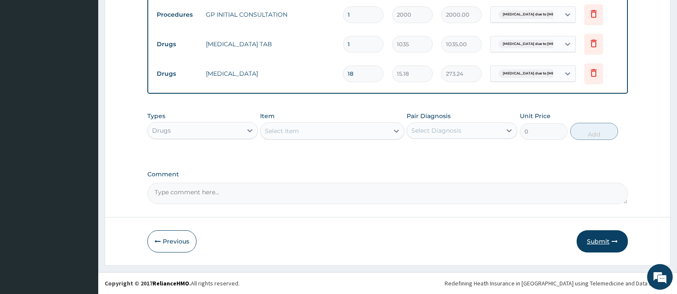
type input "18"
click at [589, 241] on button "Submit" at bounding box center [602, 241] width 51 height 22
